Goal: Transaction & Acquisition: Obtain resource

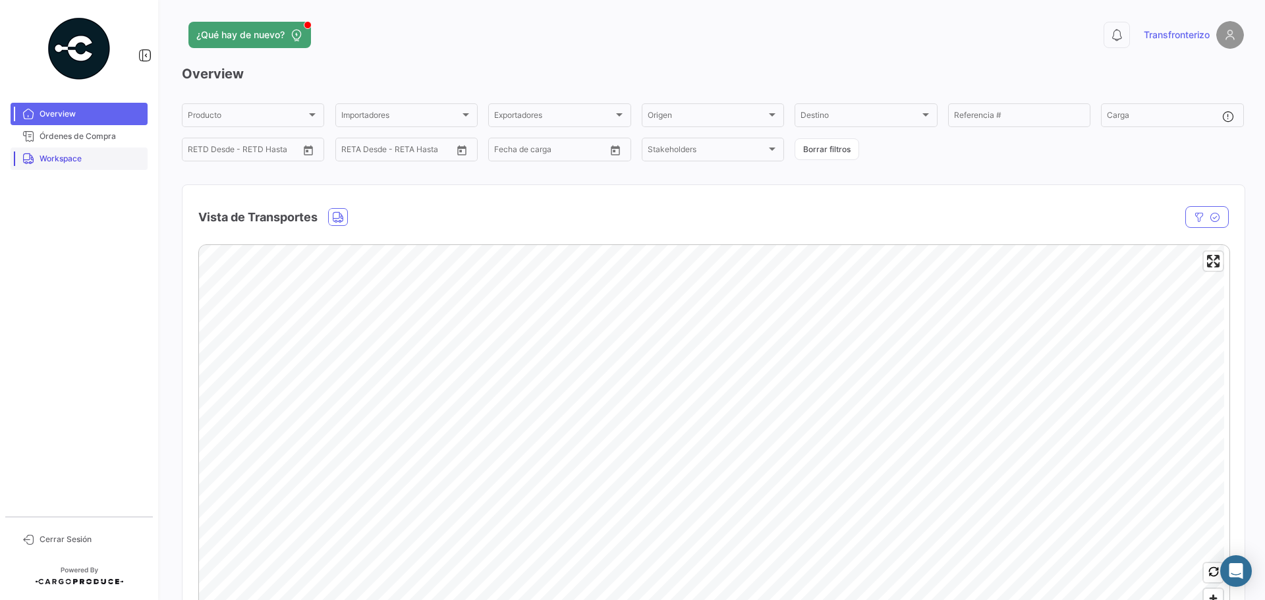
click at [51, 158] on span "Workspace" at bounding box center [91, 159] width 103 height 12
click at [69, 153] on span "Workspace" at bounding box center [91, 159] width 103 height 12
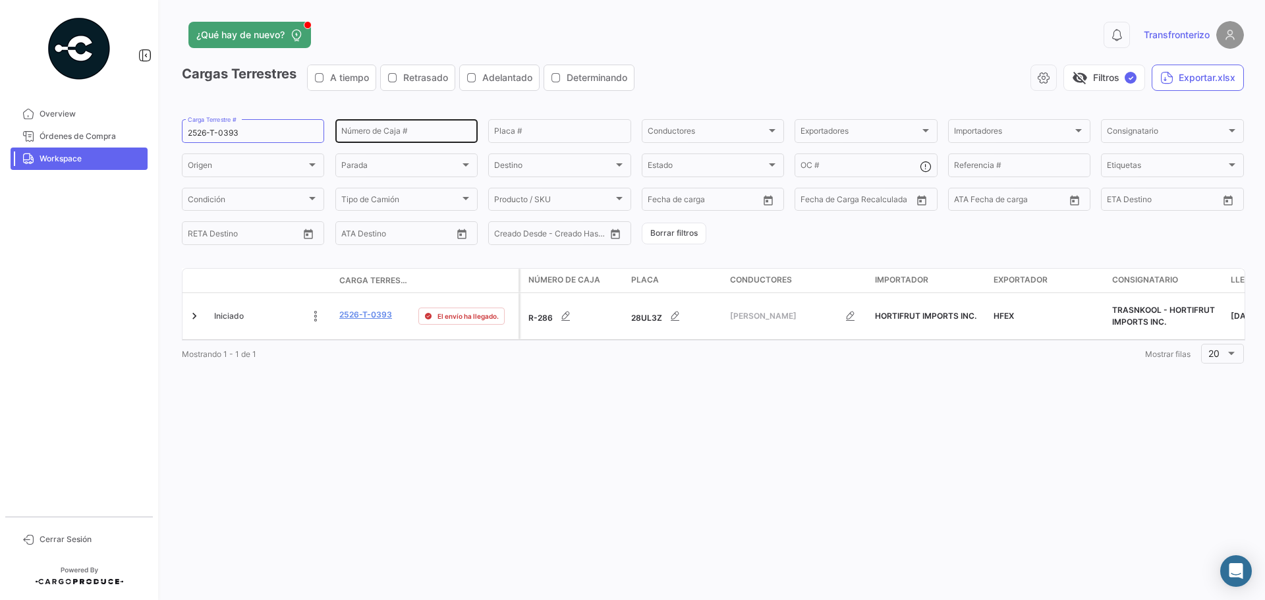
click at [358, 127] on div "Número de Caja #" at bounding box center [406, 130] width 130 height 26
click at [222, 130] on input "2526-T-0393" at bounding box center [253, 132] width 130 height 9
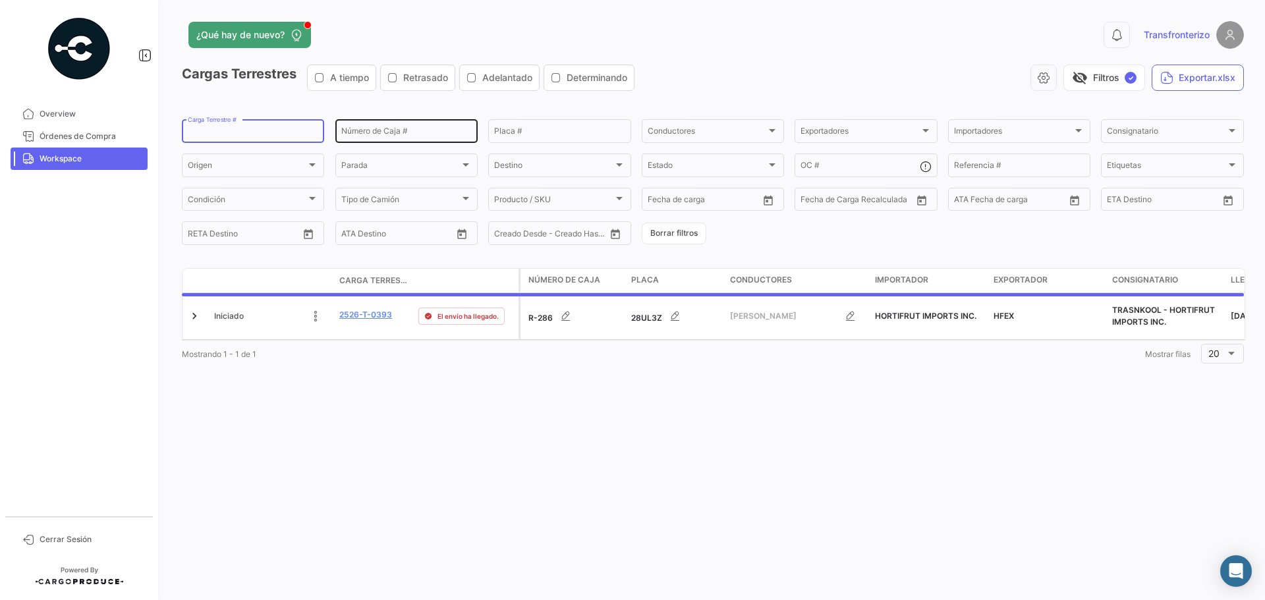
click at [355, 134] on input "Número de Caja #" at bounding box center [406, 132] width 130 height 9
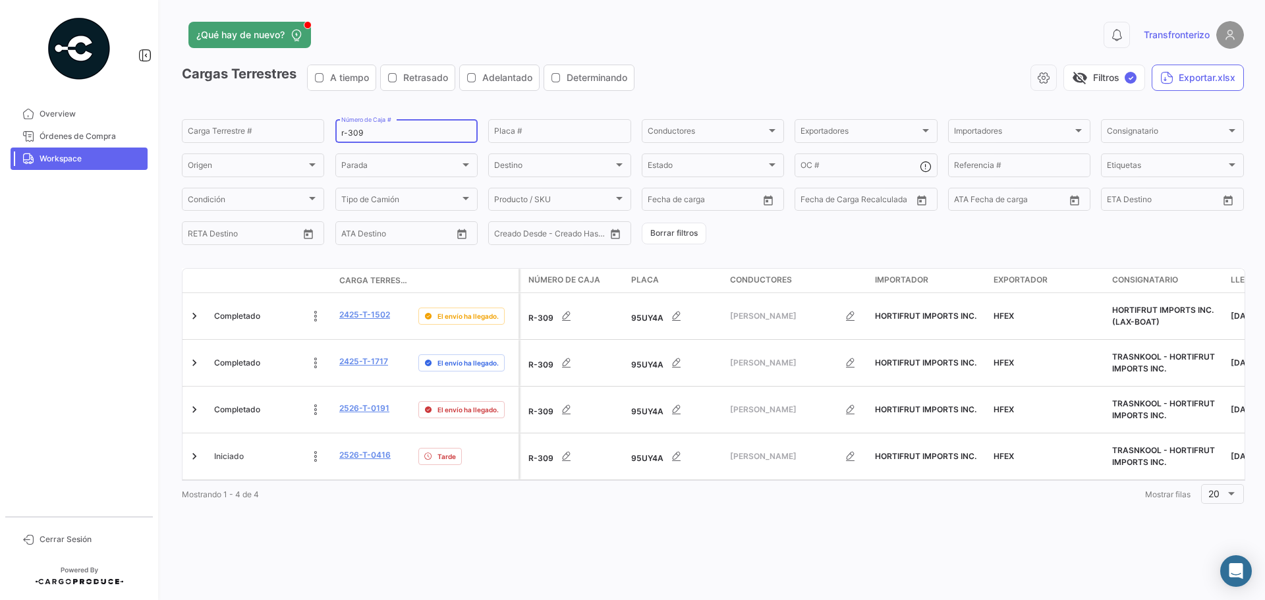
type input "r-309"
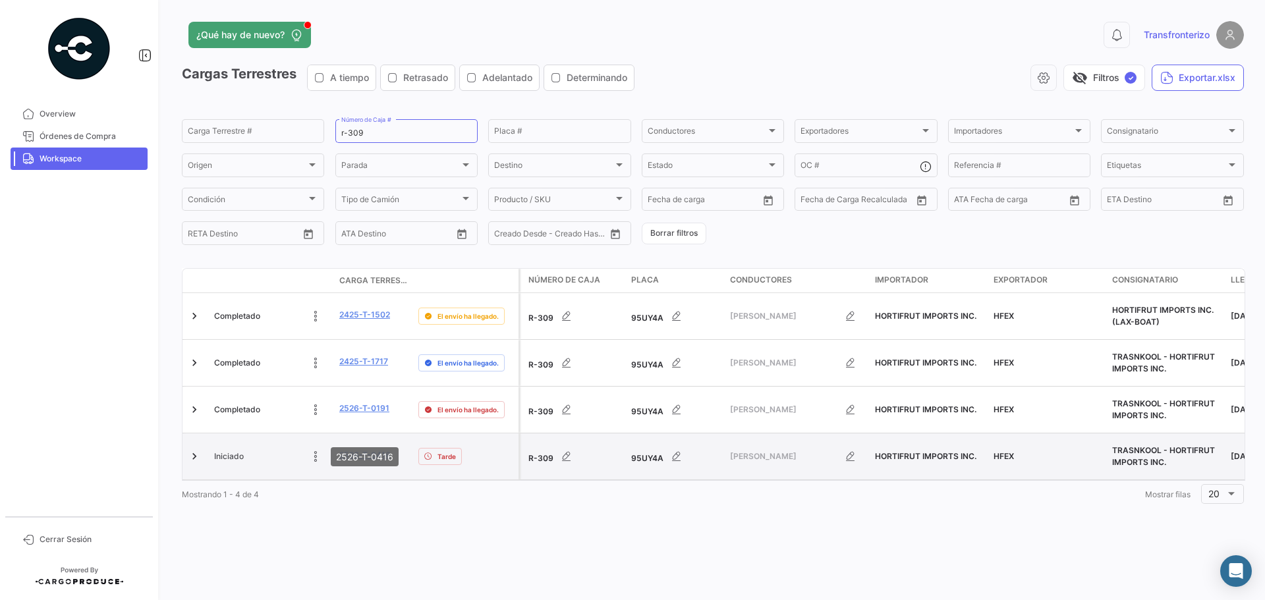
click at [352, 449] on link "2526-T-0416" at bounding box center [364, 455] width 51 height 12
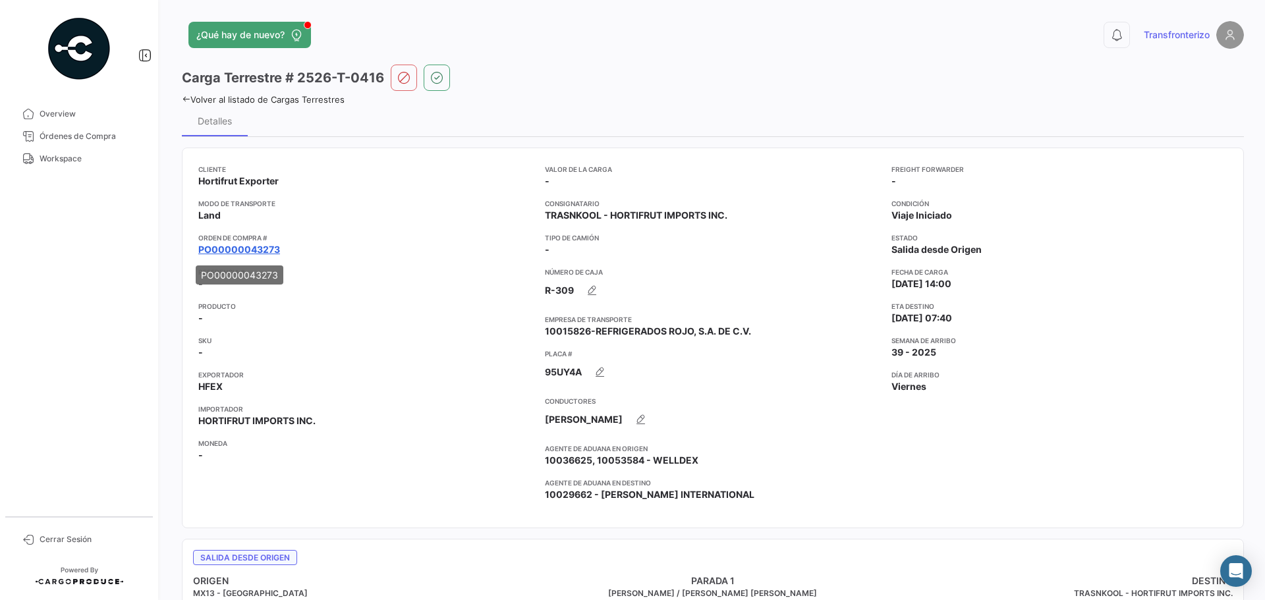
click at [256, 252] on link "PO00000043273" at bounding box center [239, 249] width 82 height 13
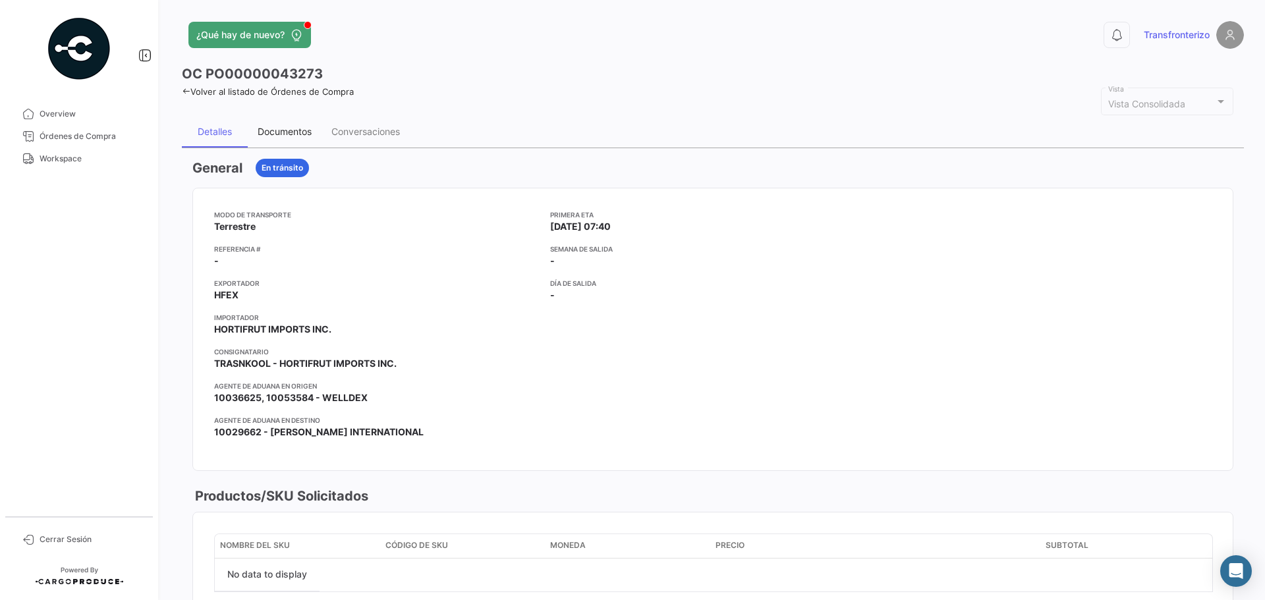
click at [307, 133] on div "Documentos" at bounding box center [285, 131] width 54 height 11
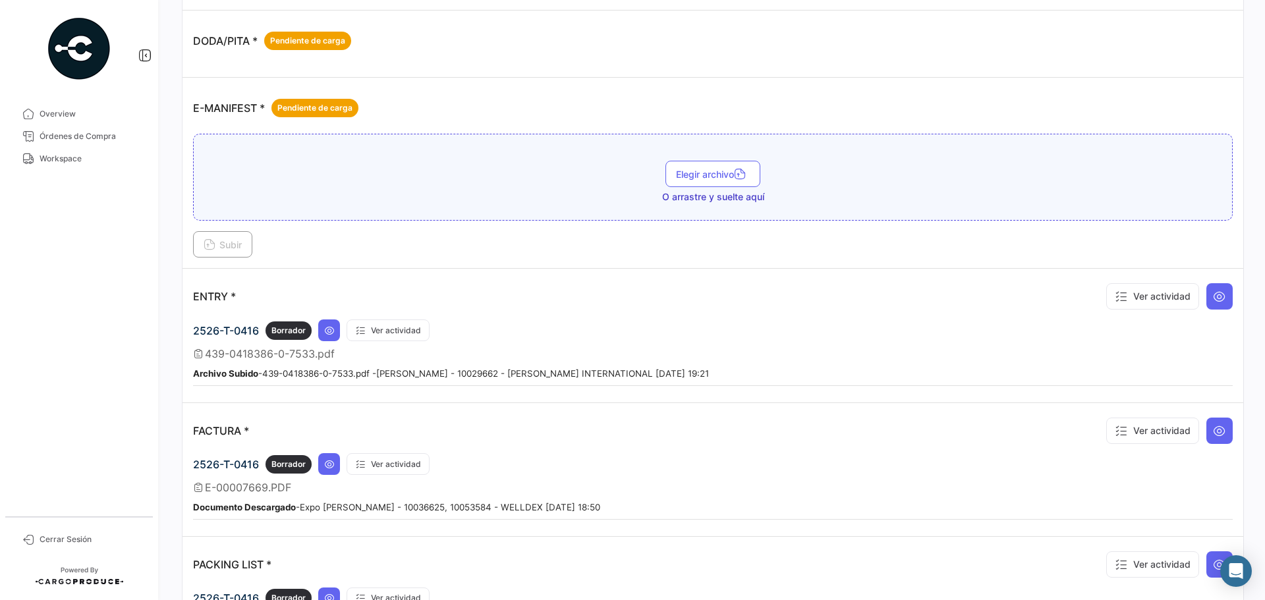
scroll to position [791, 0]
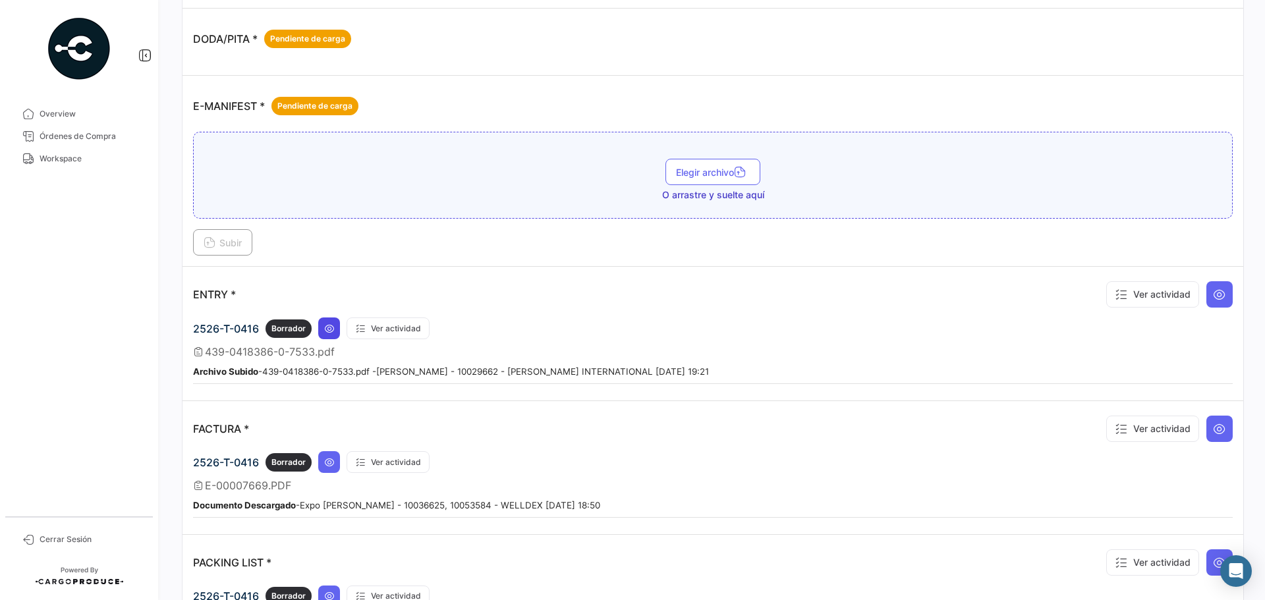
click at [327, 321] on button at bounding box center [329, 329] width 22 height 22
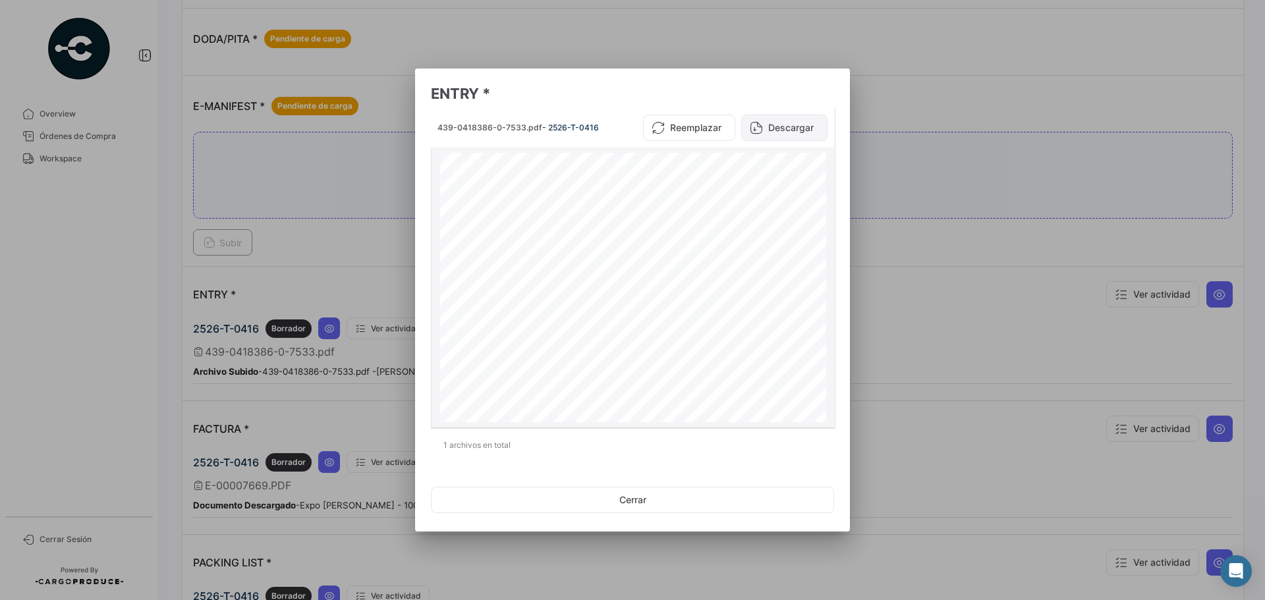
click at [802, 129] on button "Descargar" at bounding box center [784, 128] width 86 height 26
drag, startPoint x: 347, startPoint y: 324, endPoint x: 343, endPoint y: 347, distance: 23.4
click at [347, 324] on div at bounding box center [632, 300] width 1265 height 600
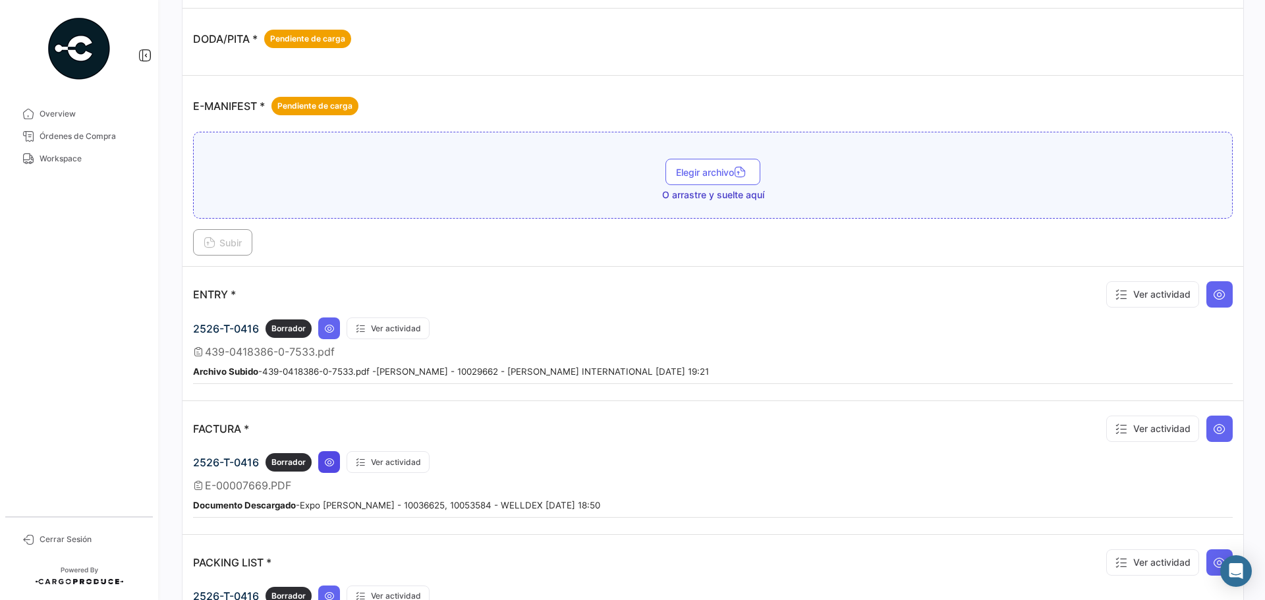
click at [324, 451] on button at bounding box center [329, 462] width 22 height 22
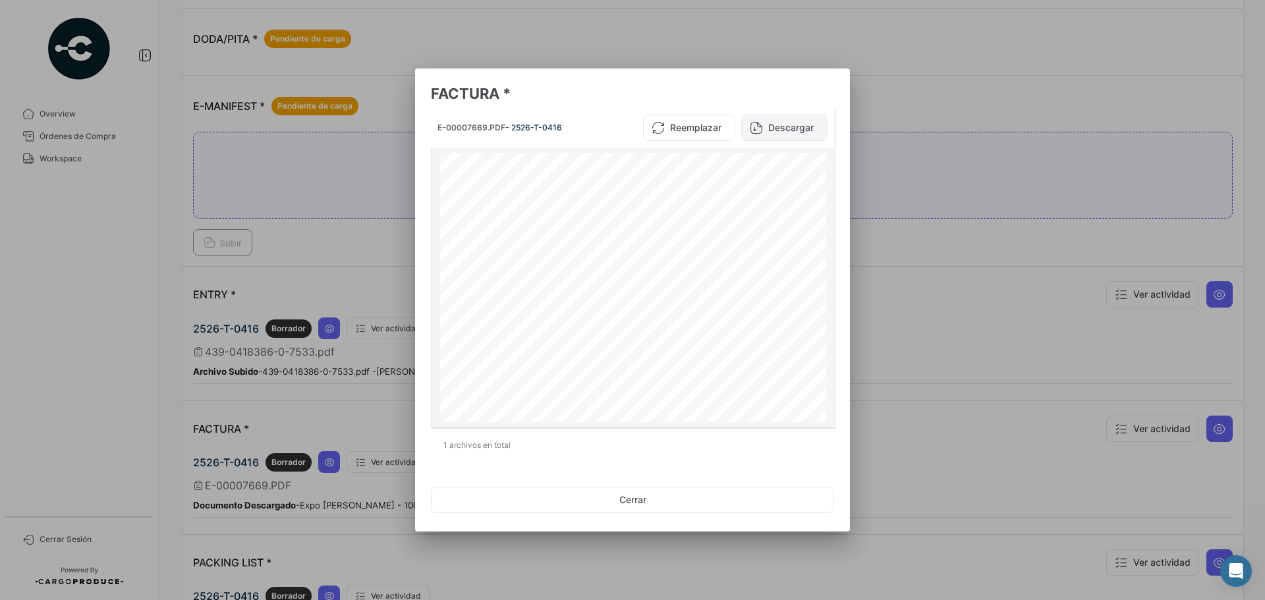
click at [805, 140] on button "Descargar" at bounding box center [784, 128] width 86 height 26
